Goal: Check status: Check status

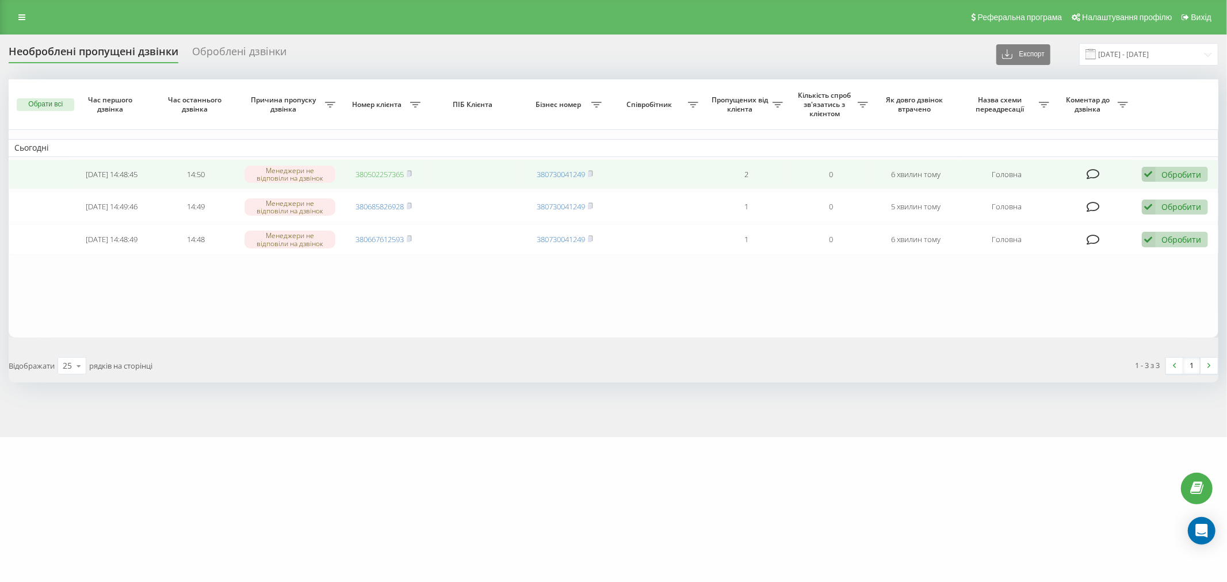
click at [371, 178] on link "380502257365" at bounding box center [380, 174] width 48 height 10
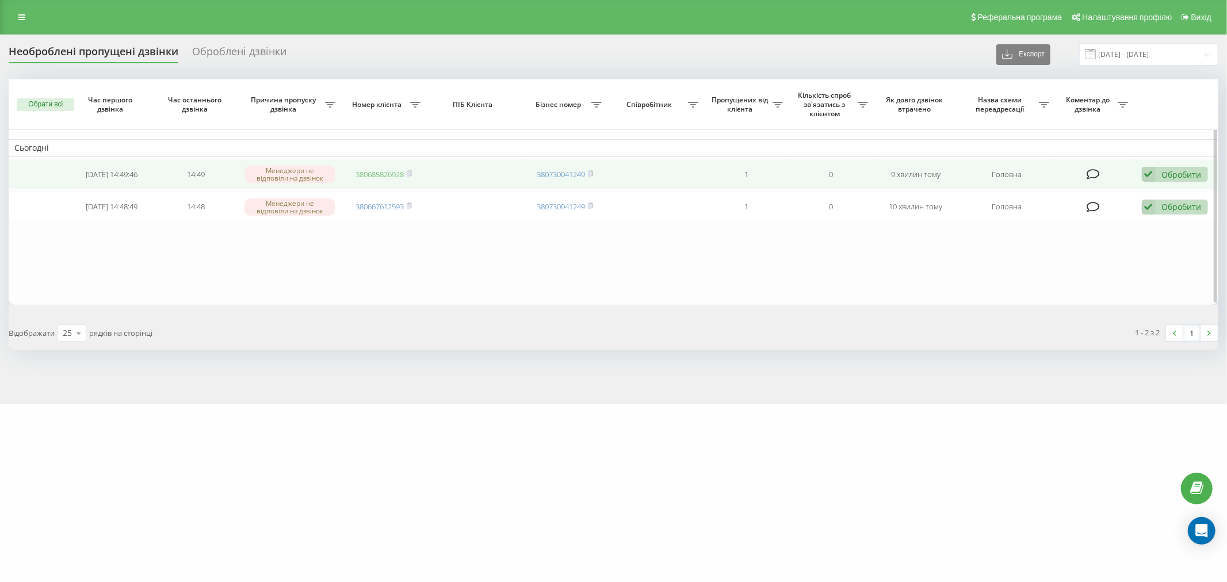
click at [372, 173] on link "380685826928" at bounding box center [380, 174] width 48 height 10
